Goal: Task Accomplishment & Management: Manage account settings

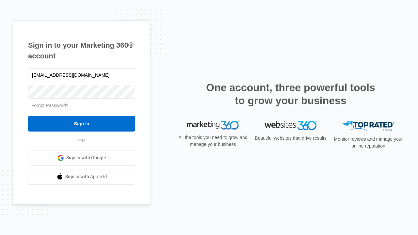
type input "[EMAIL_ADDRESS][DOMAIN_NAME]"
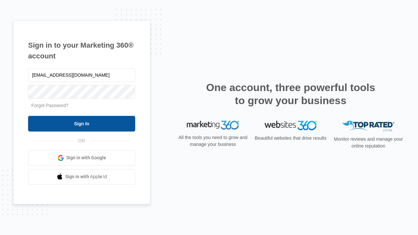
click at [82, 123] on input "Sign In" at bounding box center [81, 124] width 107 height 16
